Goal: Unclear

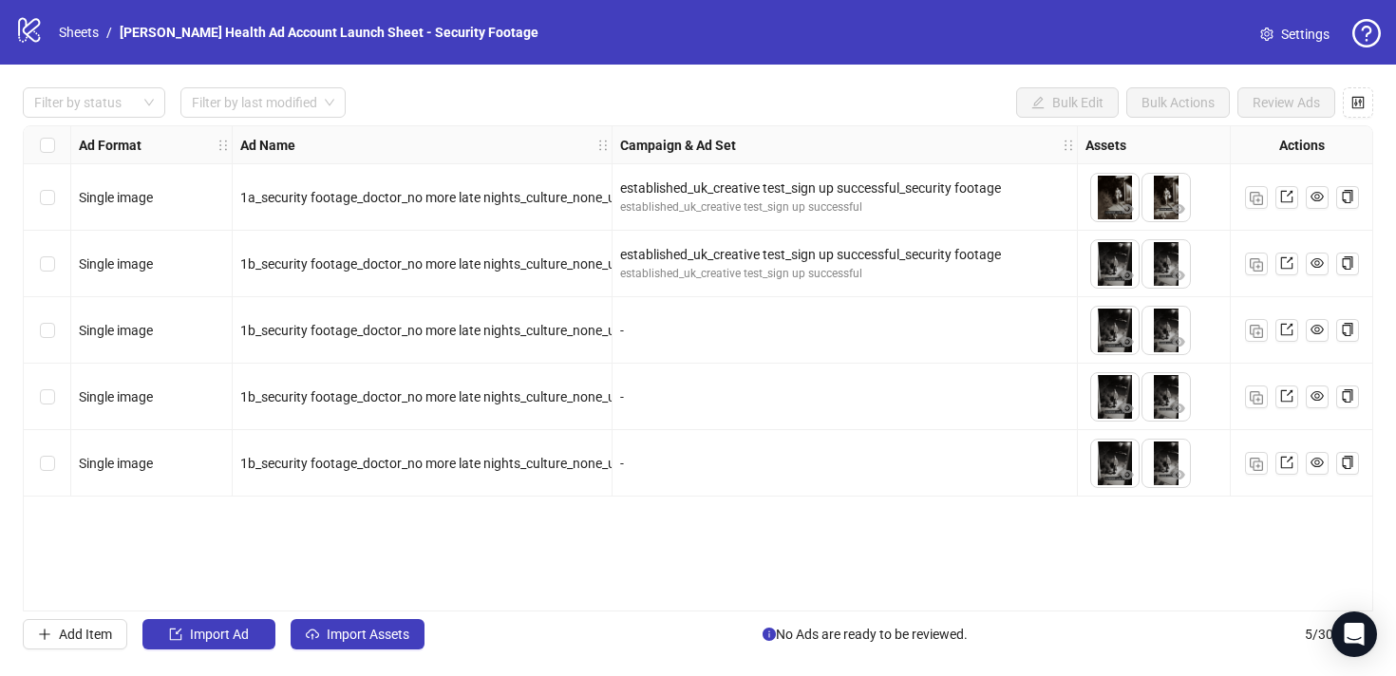
click at [889, 327] on div "-" at bounding box center [844, 330] width 449 height 21
click at [829, 318] on div "-" at bounding box center [844, 330] width 465 height 66
click at [494, 256] on span "1b_security footage_doctor_no more late nights_culture_none_us_net new_static_h…" at bounding box center [602, 263] width 724 height 15
click at [434, 313] on div "1b_security footage_doctor_no more late nights_culture_none_us_net new_static_h…" at bounding box center [423, 330] width 380 height 66
click at [410, 337] on span "1b_security footage_doctor_no more late nights_culture_none_us_net new_static_h…" at bounding box center [602, 330] width 724 height 15
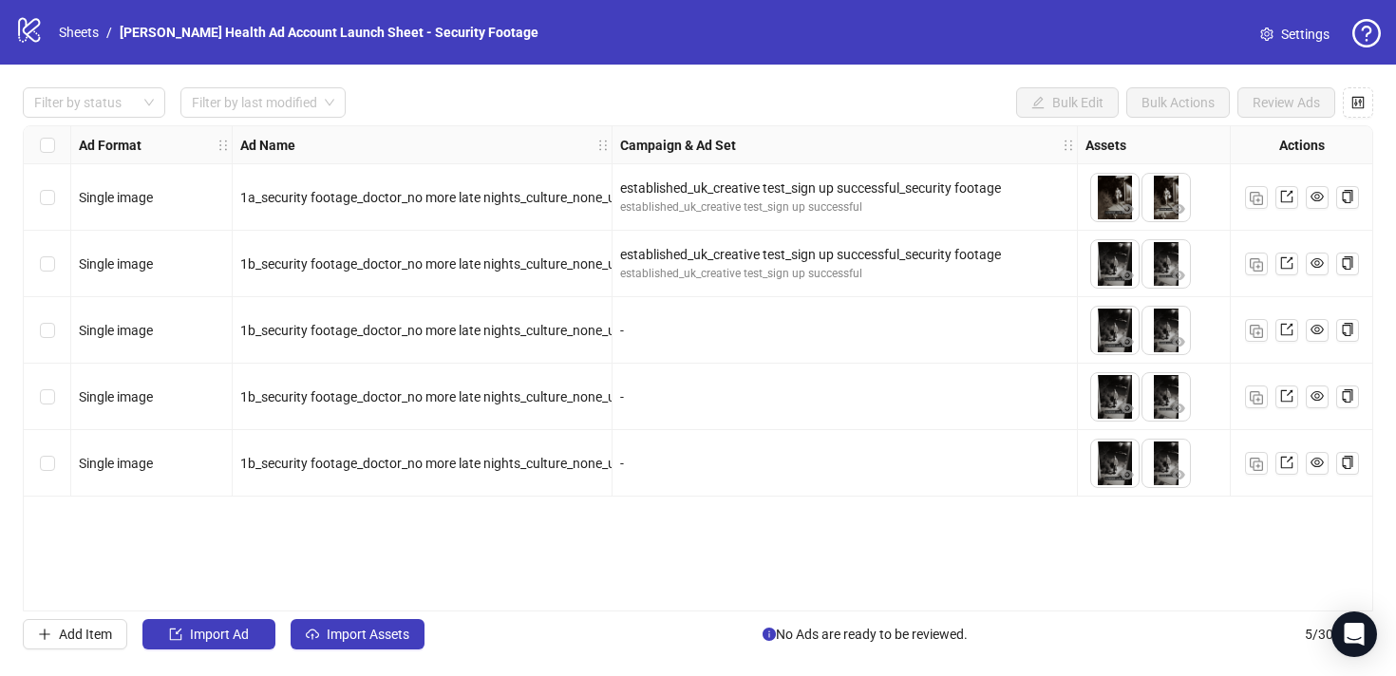
click at [821, 288] on div "established_uk_creative test_sign up successful_security footage established_uk…" at bounding box center [844, 264] width 465 height 66
click at [852, 314] on div "-" at bounding box center [844, 330] width 465 height 66
click at [54, 326] on div "Select row 3" at bounding box center [47, 330] width 47 height 66
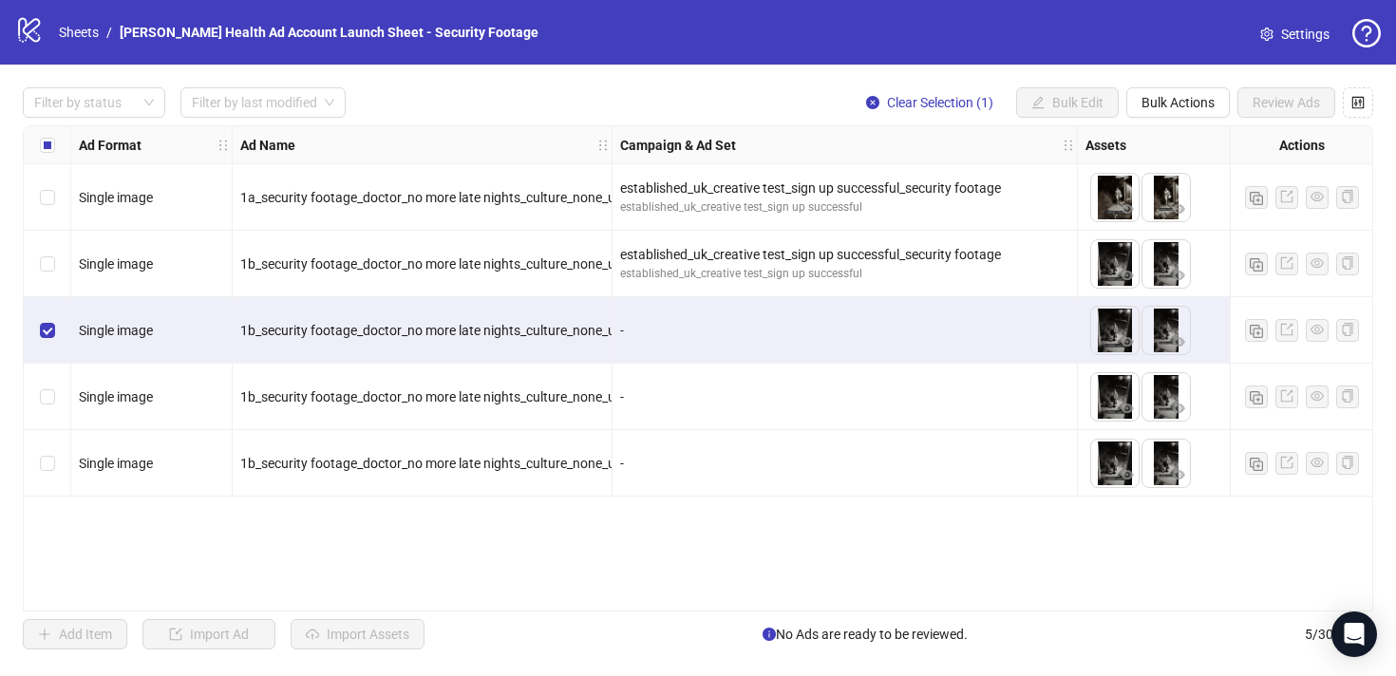
click at [751, 349] on div "-" at bounding box center [844, 330] width 465 height 66
